Goal: Task Accomplishment & Management: Use online tool/utility

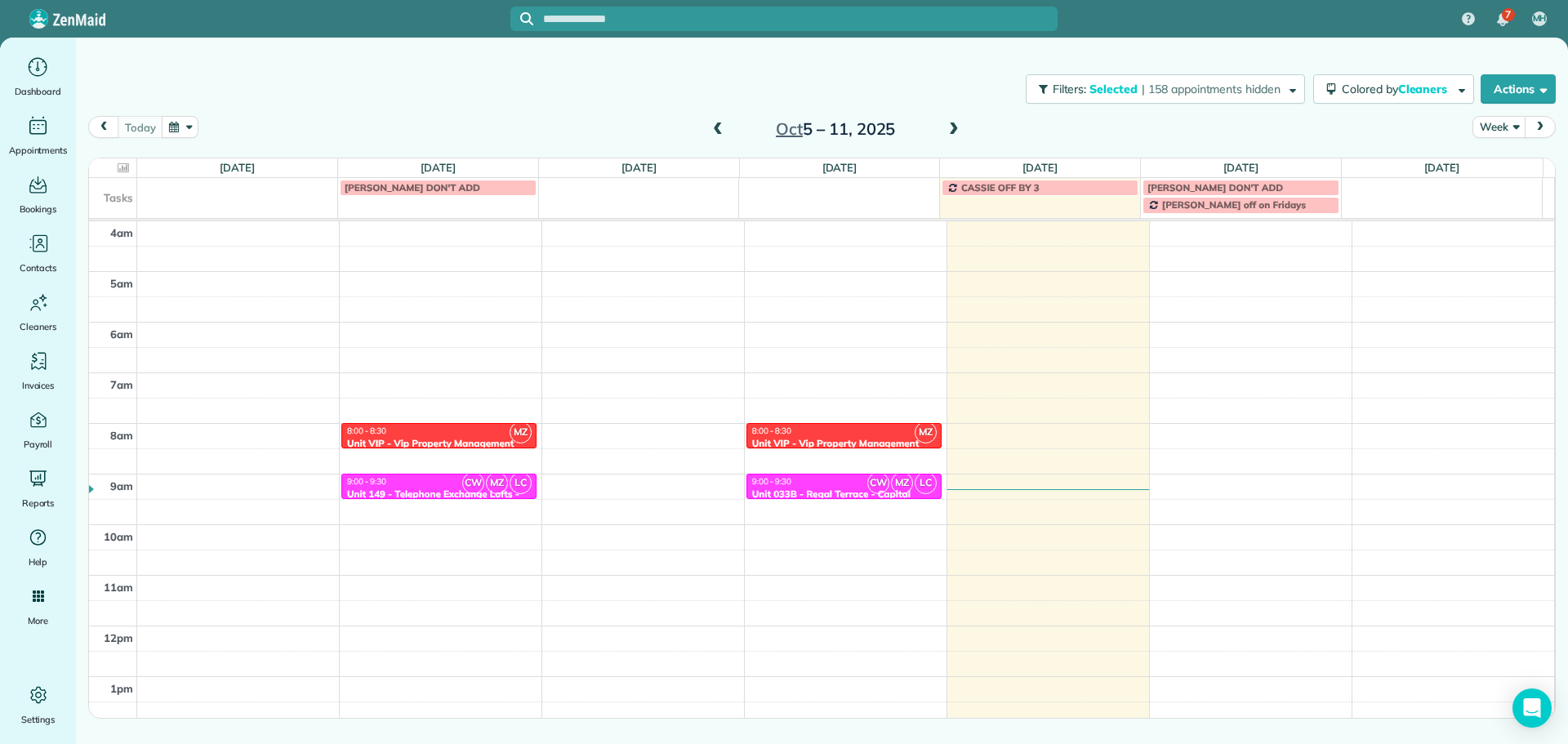
scroll to position [153, 0]
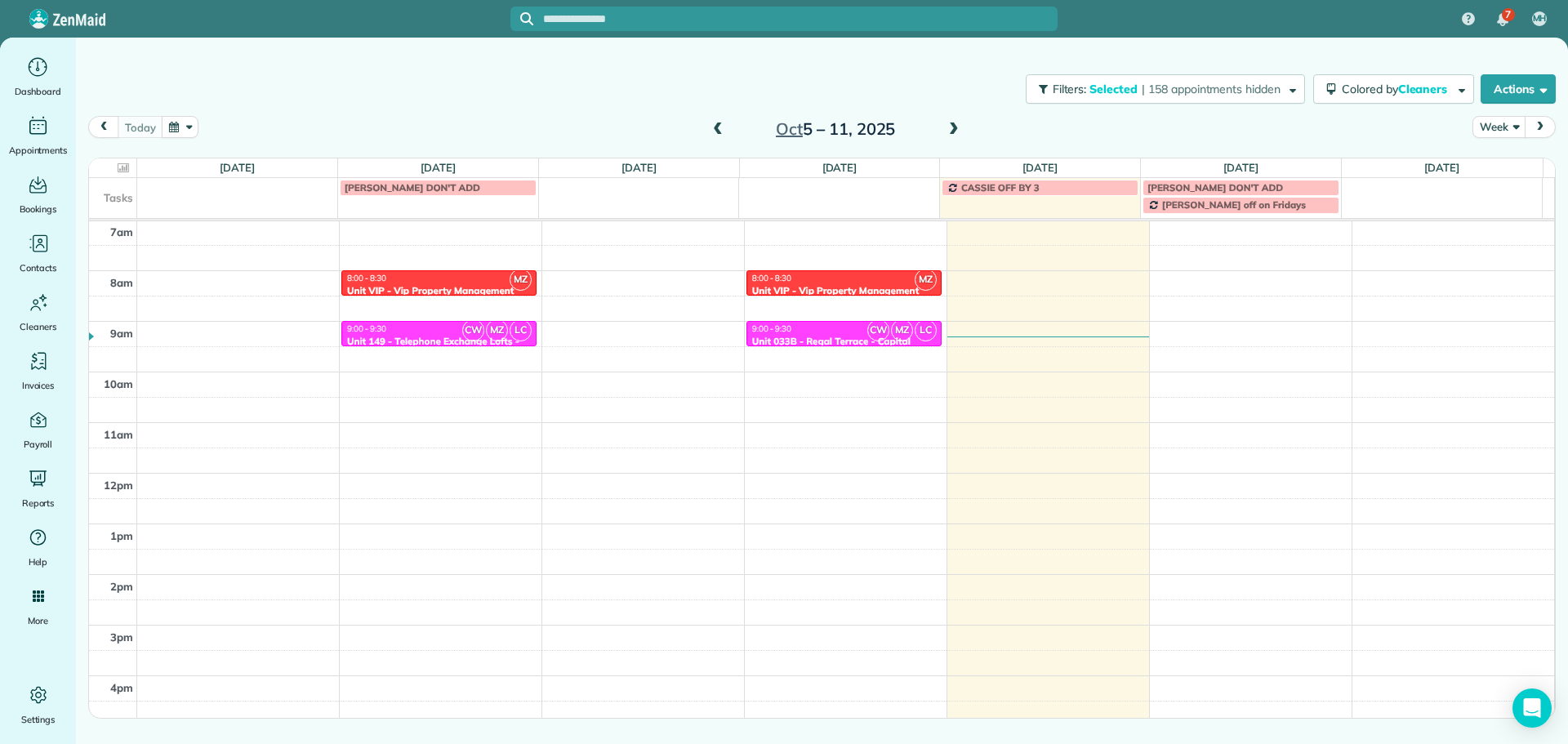
click at [723, 120] on span at bounding box center [717, 129] width 18 height 24
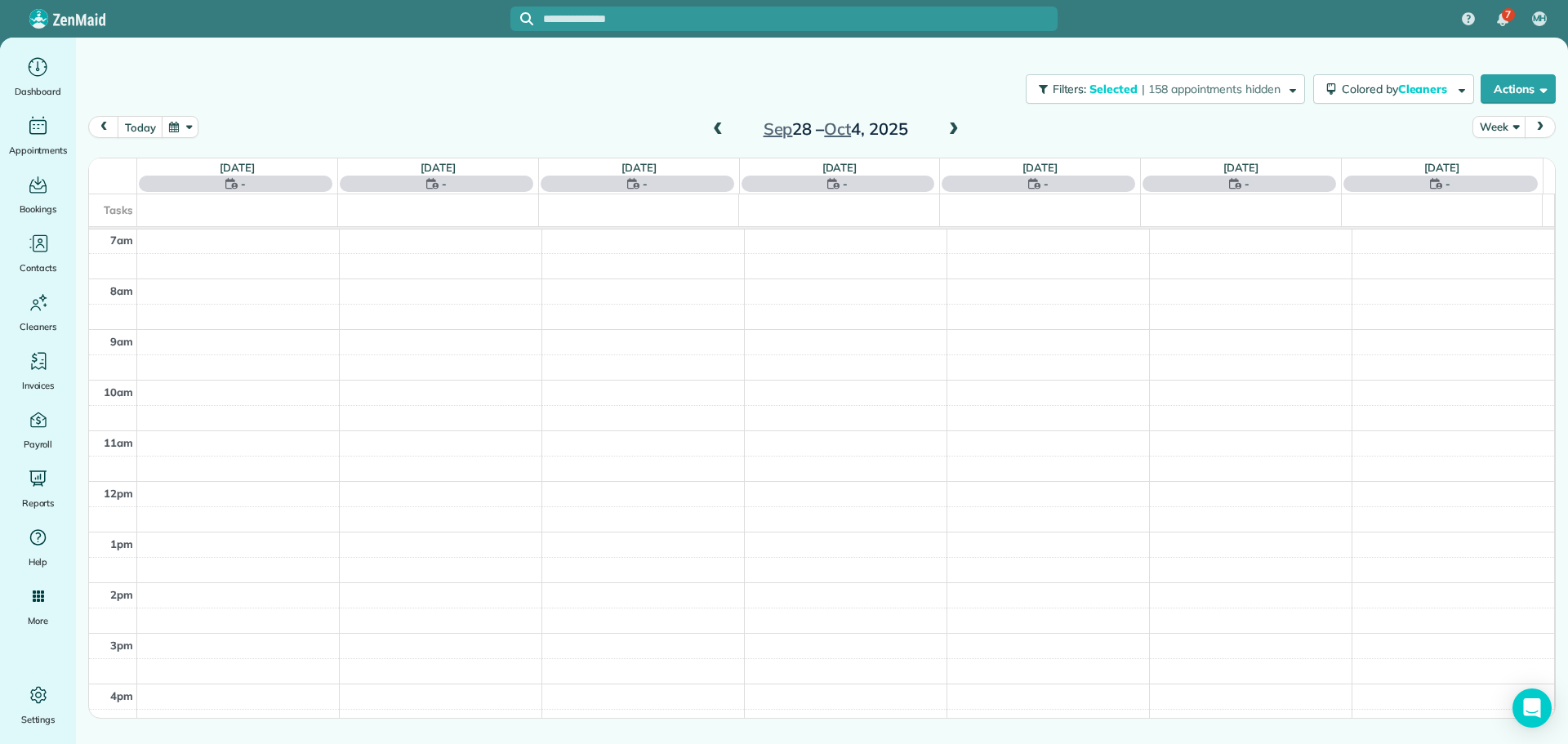
click at [949, 128] on span at bounding box center [953, 130] width 18 height 15
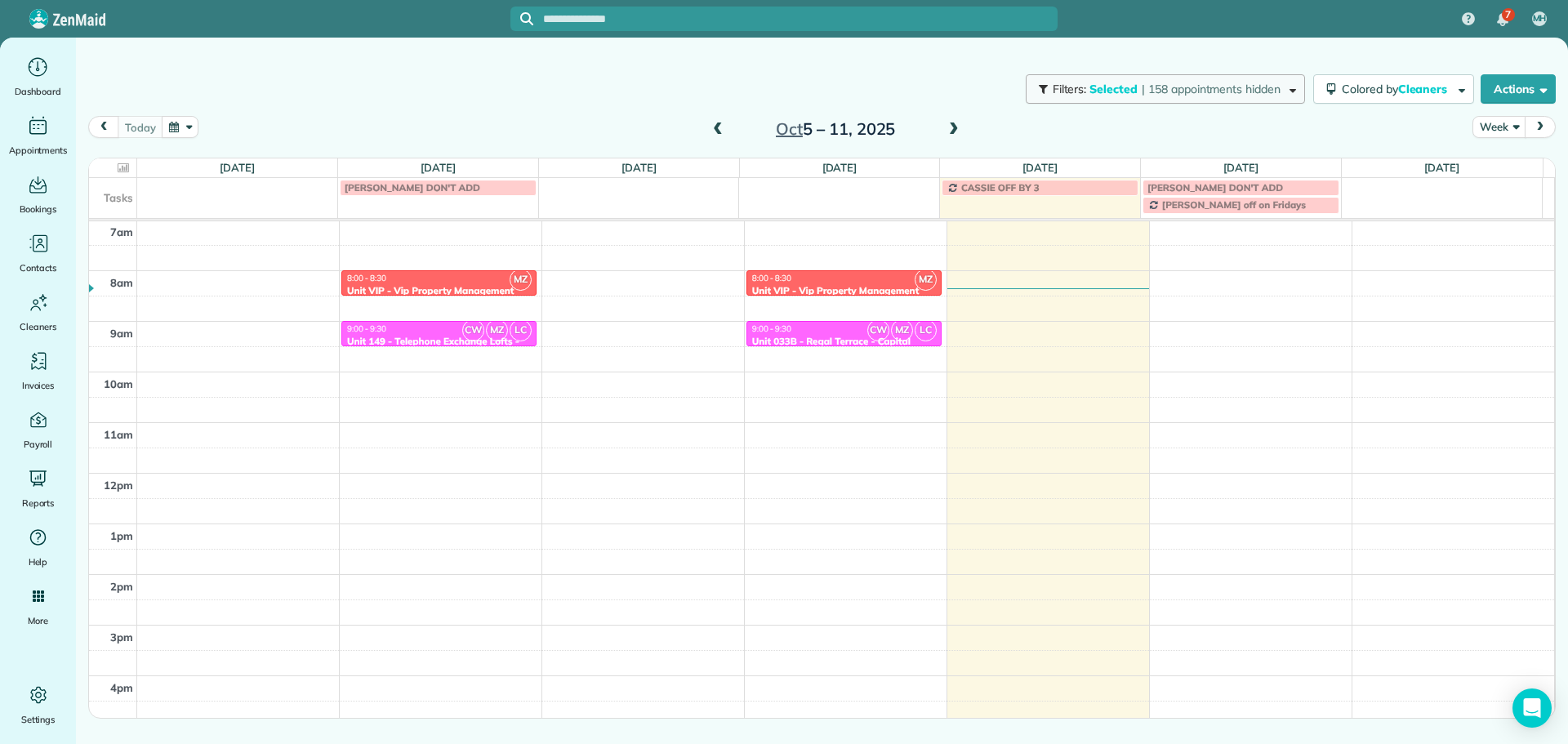
click at [1159, 101] on button "Filters: Selected | 158 appointments hidden" at bounding box center [1165, 89] width 279 height 30
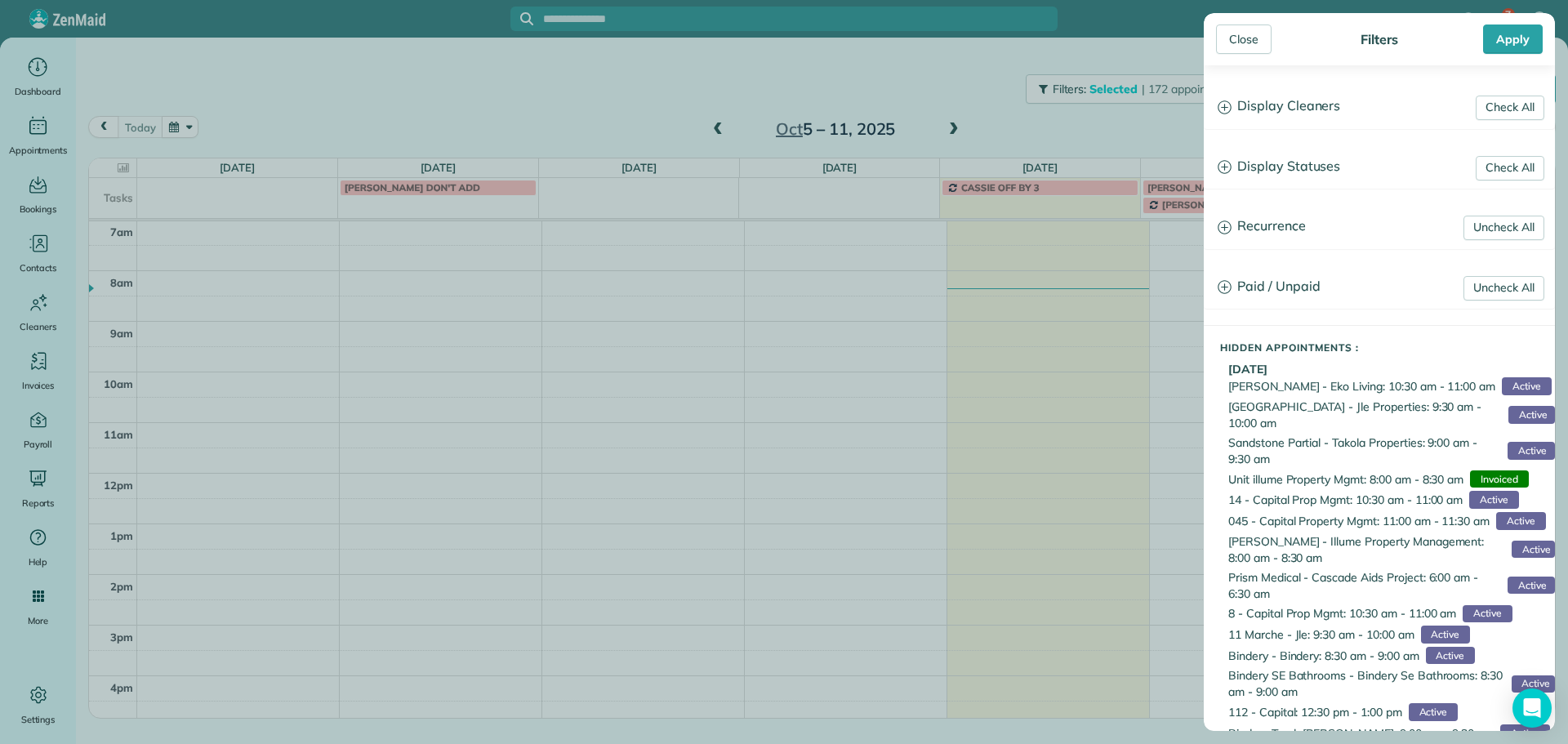
click at [1225, 101] on icon at bounding box center [1224, 107] width 14 height 14
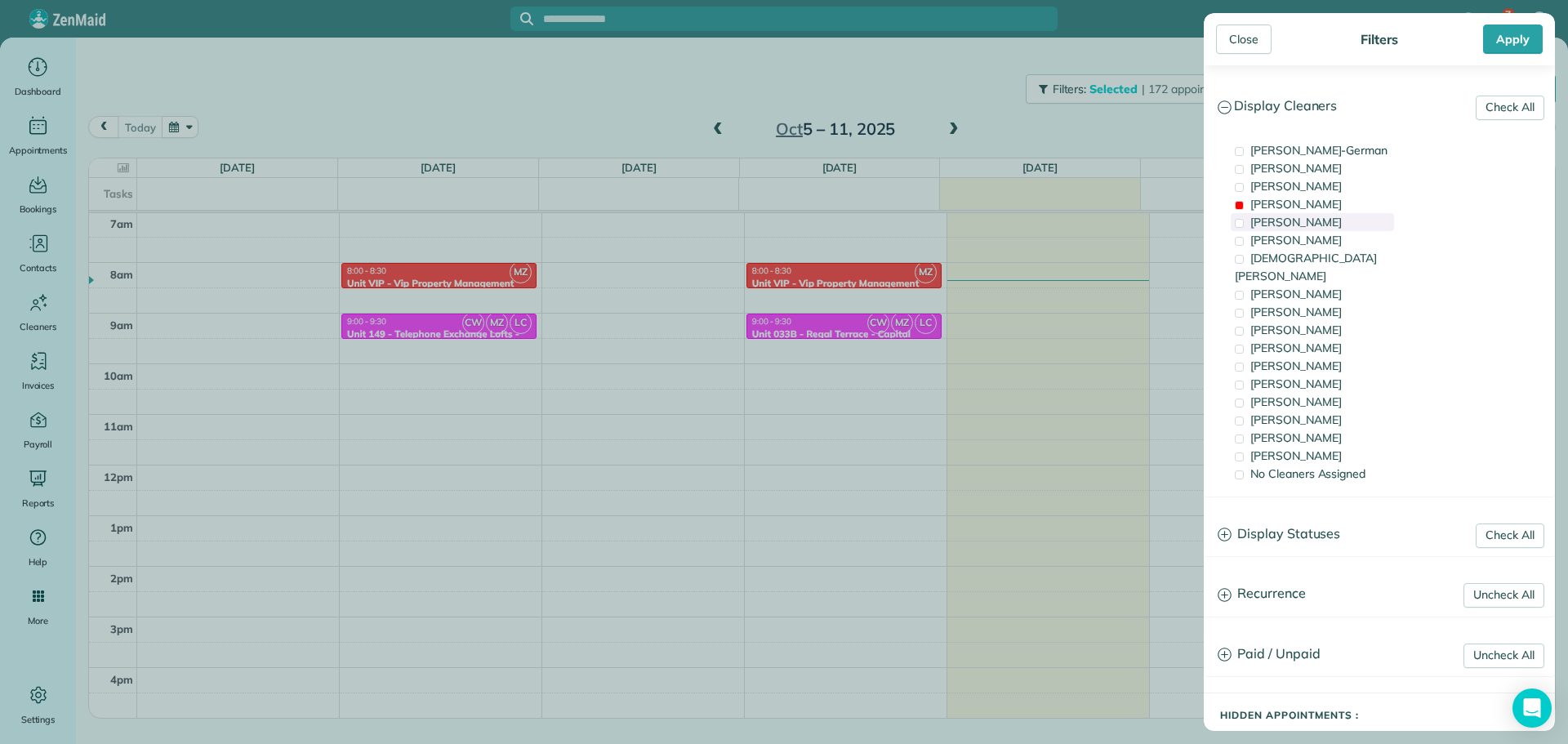
click at [1341, 213] on div "[PERSON_NAME]" at bounding box center [1312, 221] width 164 height 18
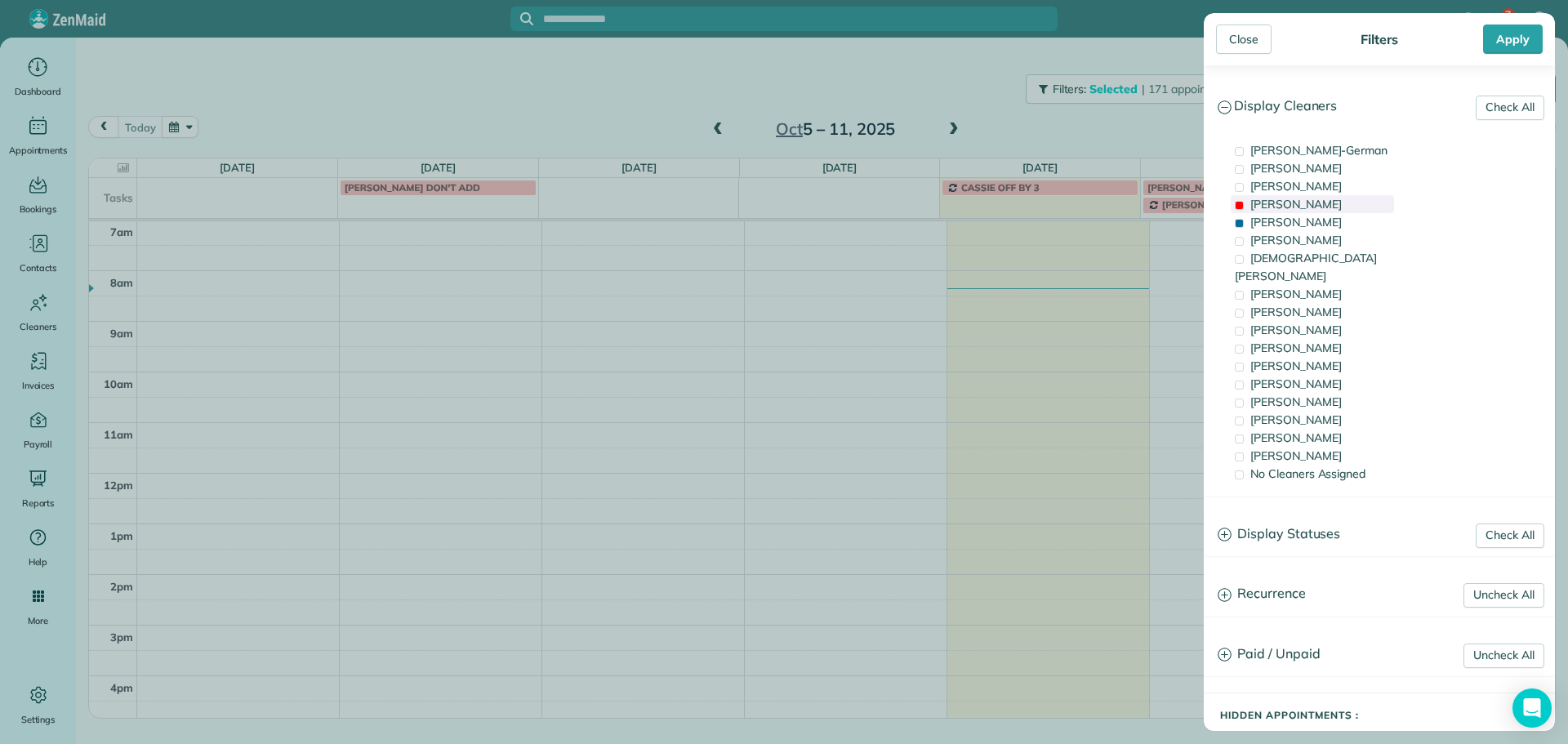
click at [1337, 197] on div "[PERSON_NAME]" at bounding box center [1312, 204] width 164 height 18
click at [1349, 224] on div "[PERSON_NAME]" at bounding box center [1312, 221] width 164 height 18
click at [1352, 392] on div "[PERSON_NAME]" at bounding box center [1312, 401] width 164 height 18
click at [1350, 375] on div "[PERSON_NAME]" at bounding box center [1312, 383] width 164 height 18
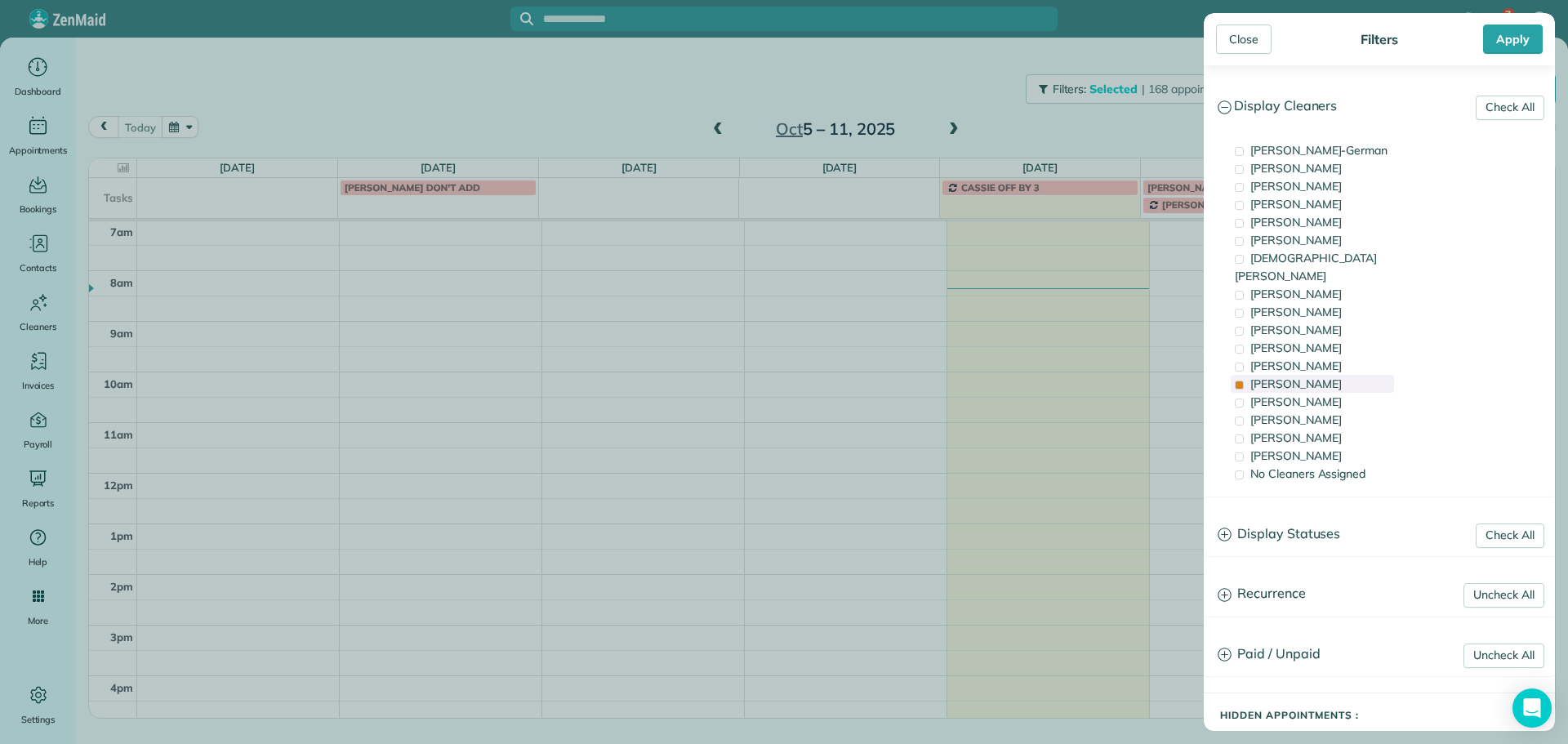
click at [1350, 375] on div "[PERSON_NAME]" at bounding box center [1312, 383] width 164 height 18
click at [1362, 429] on div "[PERSON_NAME]" at bounding box center [1312, 437] width 164 height 18
click at [1363, 446] on div "[PERSON_NAME]" at bounding box center [1312, 455] width 164 height 18
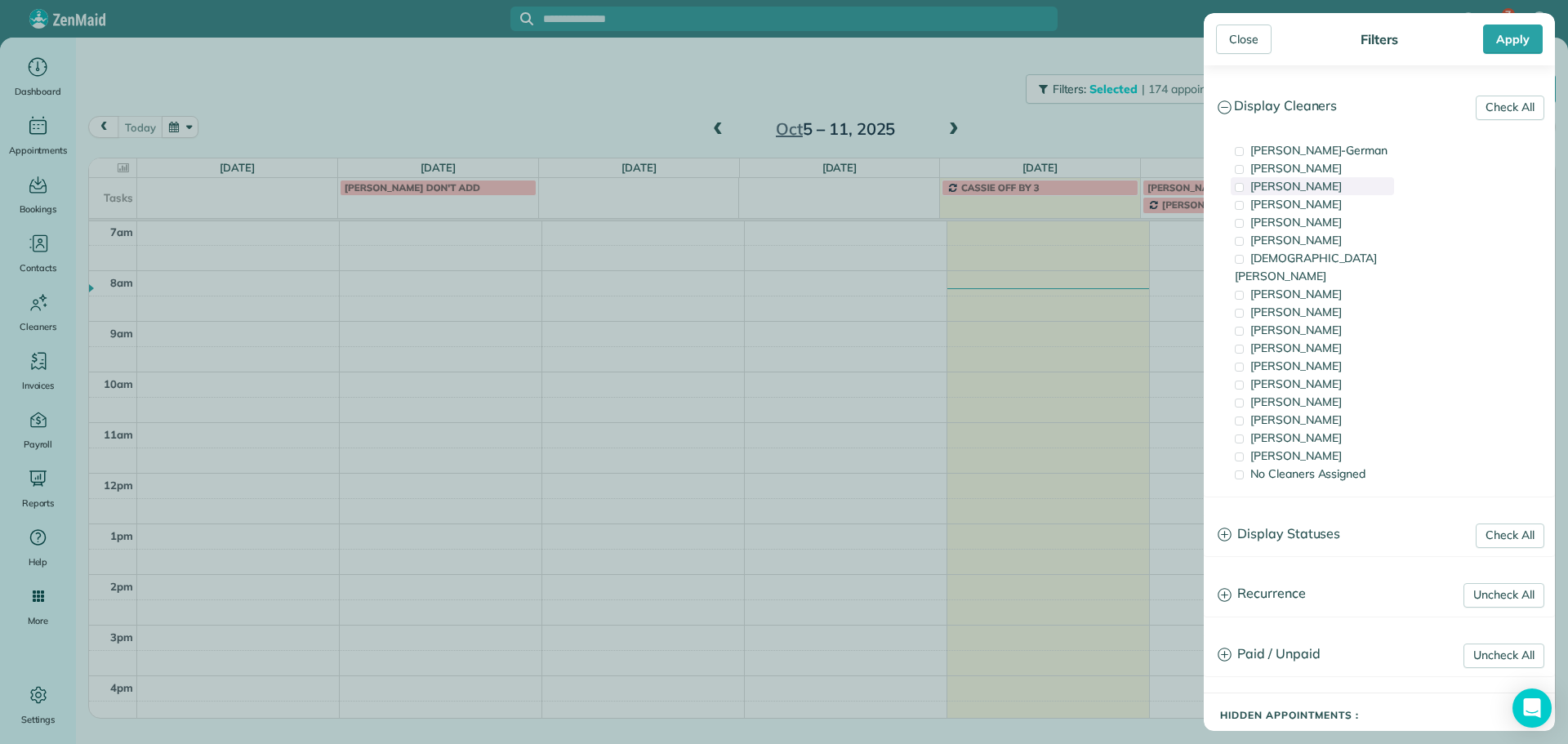
click at [1344, 181] on div "[PERSON_NAME]" at bounding box center [1312, 186] width 164 height 18
click at [1317, 431] on span "[PERSON_NAME]" at bounding box center [1296, 438] width 91 height 15
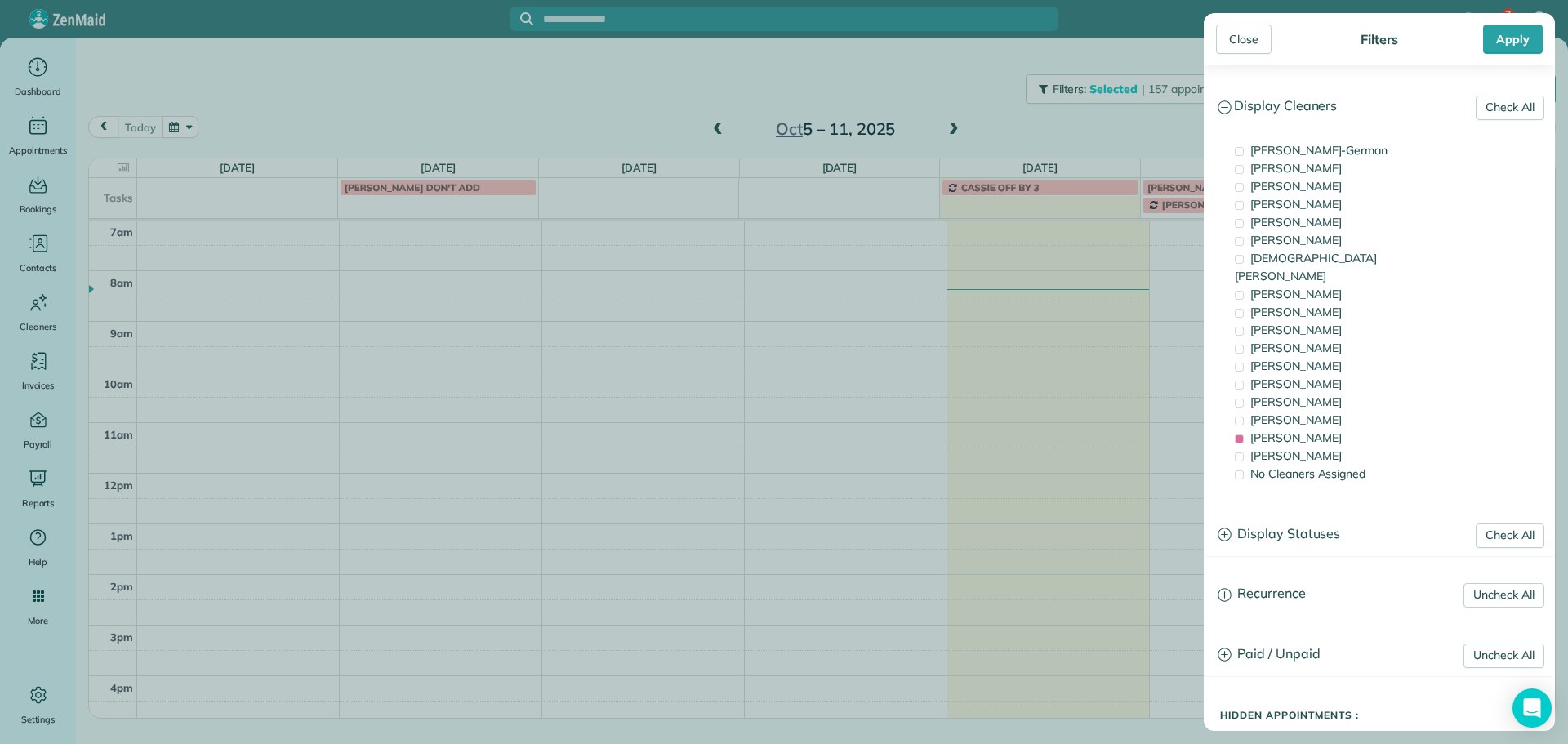
click at [1116, 165] on div "Close Filters Apply Check All Display Cleaners [PERSON_NAME]-German [PERSON_NAM…" at bounding box center [784, 372] width 1568 height 744
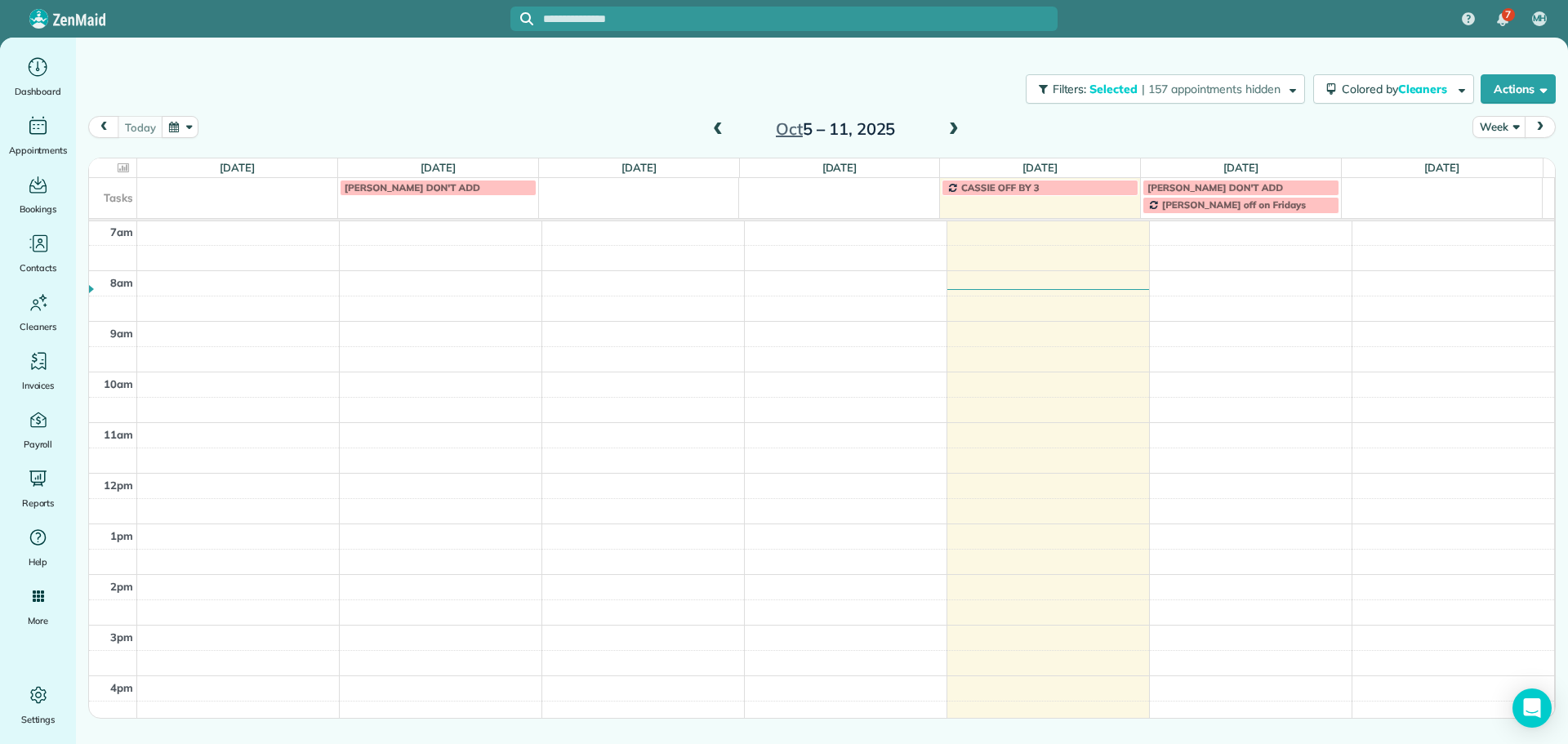
click at [965, 129] on div "[DATE] – [DATE]" at bounding box center [835, 129] width 261 height 26
click at [948, 126] on span at bounding box center [953, 130] width 18 height 15
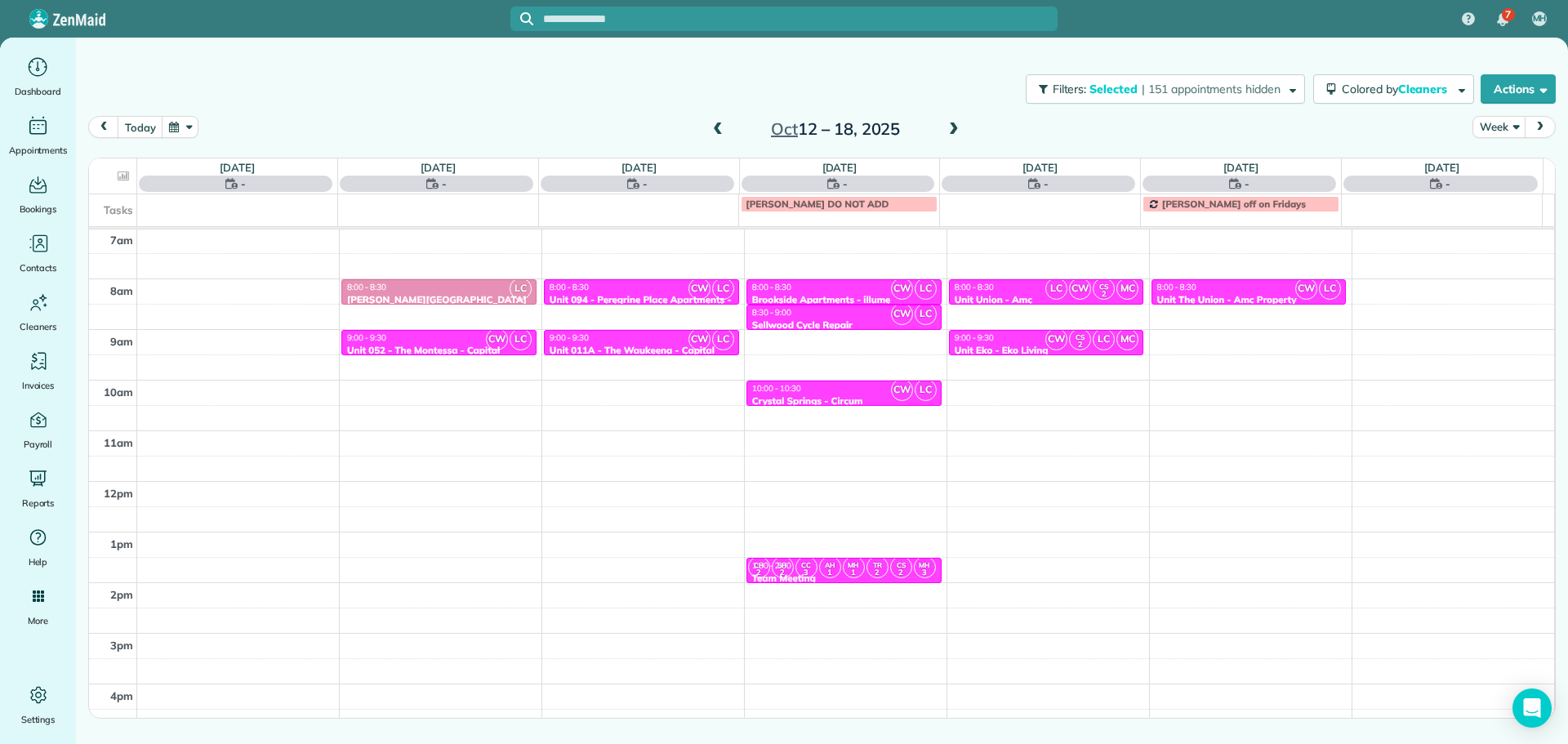
click at [713, 130] on span at bounding box center [717, 130] width 18 height 15
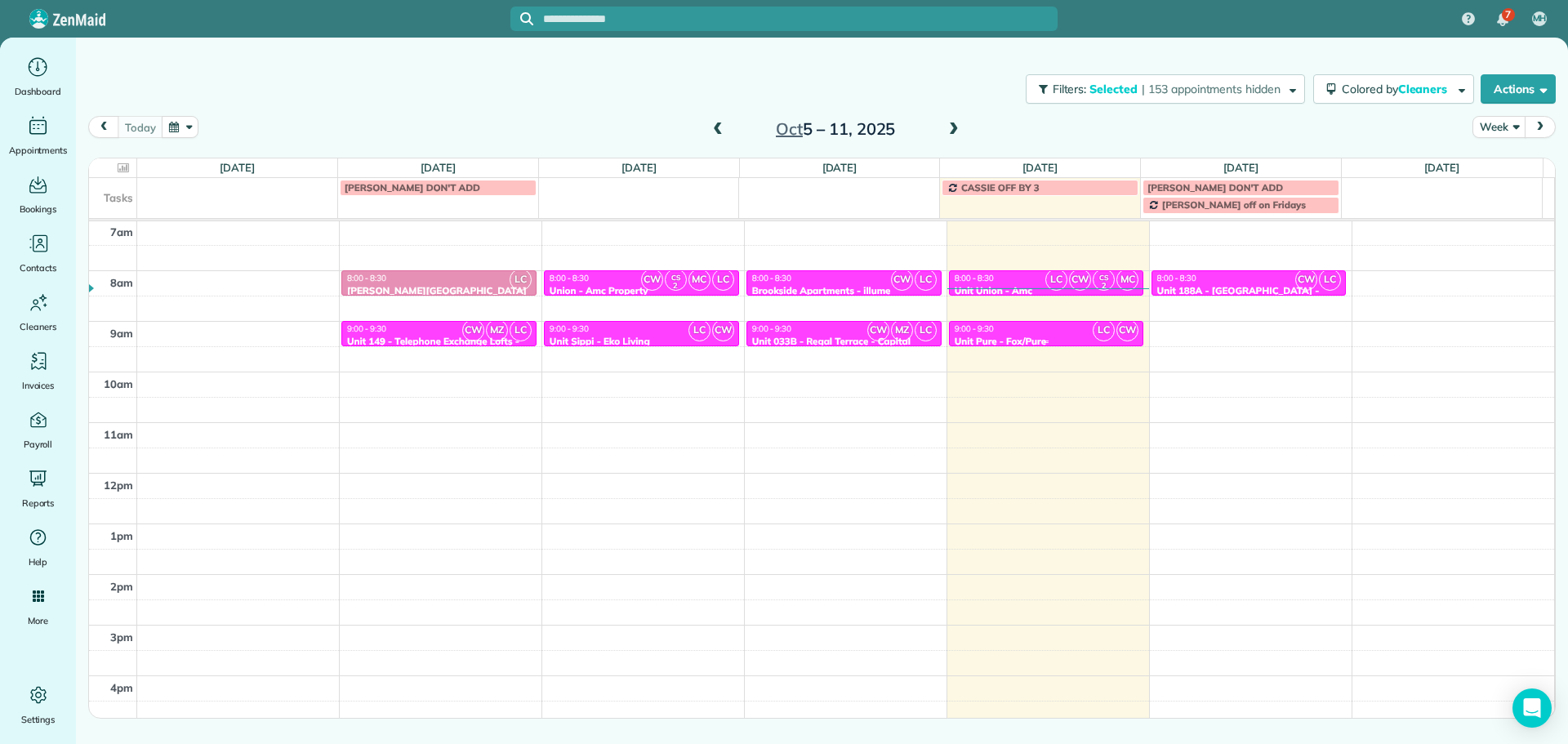
click at [1059, 331] on div "9:00 - 9:30" at bounding box center [1046, 328] width 185 height 10
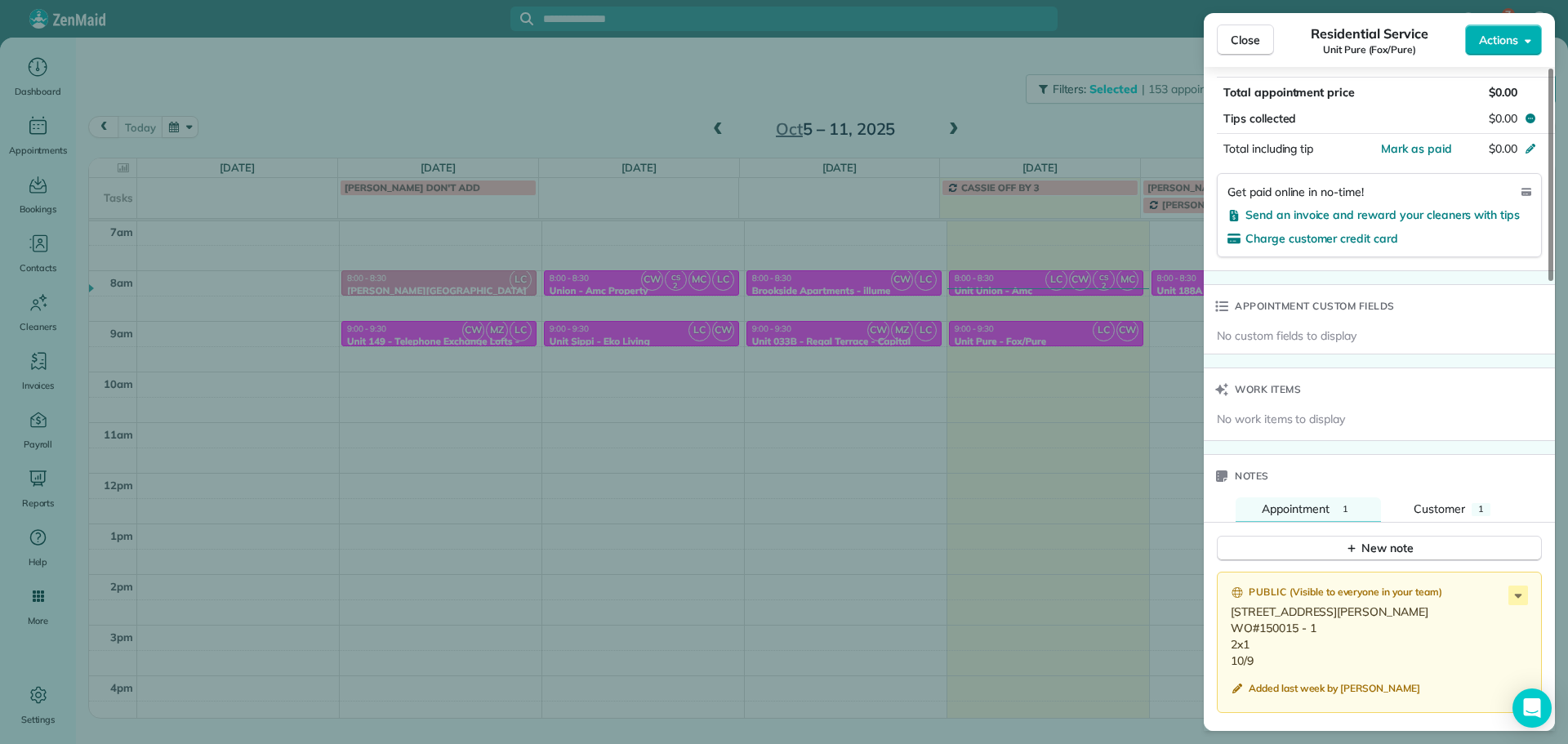
scroll to position [1067, 0]
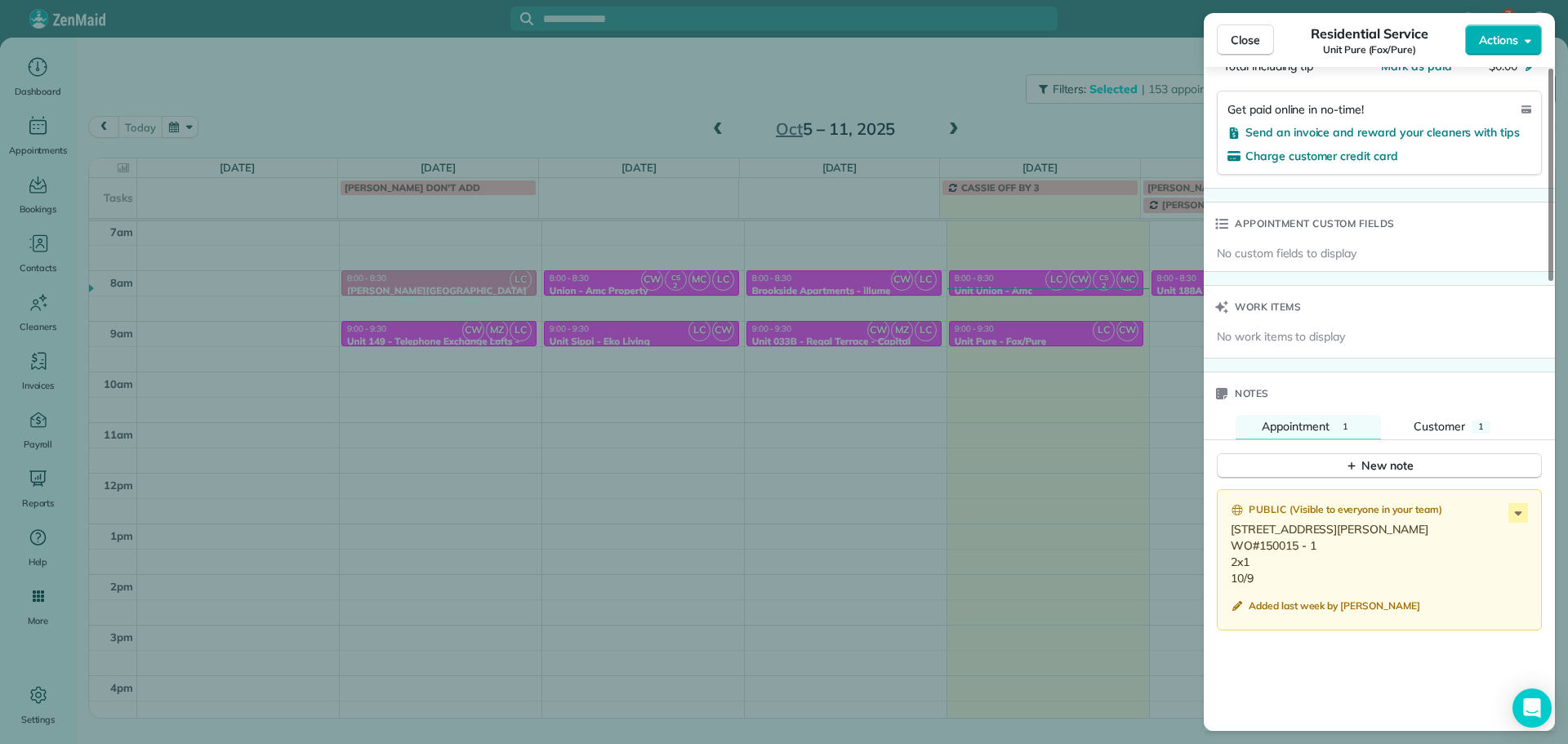
drag, startPoint x: 1318, startPoint y: 565, endPoint x: 1260, endPoint y: 561, distance: 58.1
click at [1260, 561] on p "[STREET_ADDRESS][PERSON_NAME] WO#150015 - 1 2x1 10/9" at bounding box center [1380, 553] width 300 height 65
copy p "150015 - 1"
